Goal: Check status

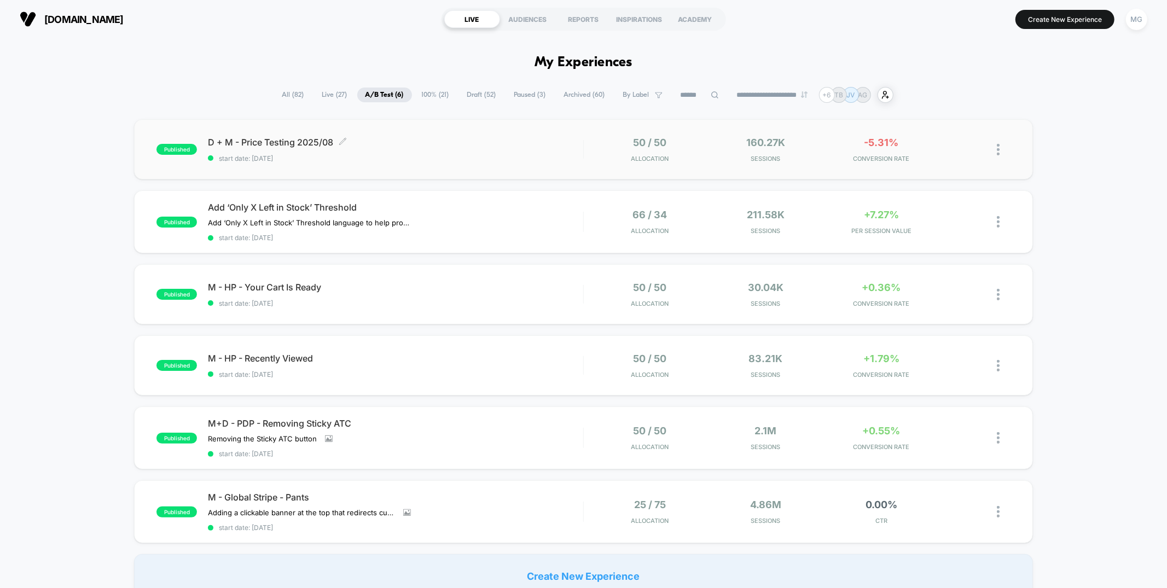
click at [462, 157] on span "start date: [DATE]" at bounding box center [395, 158] width 375 height 8
